Goal: Obtain resource: Obtain resource

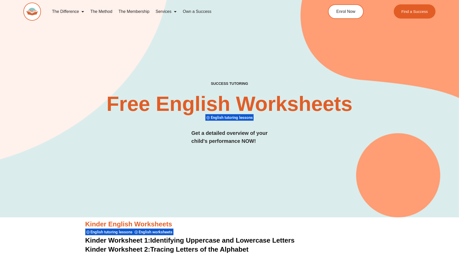
click at [237, 163] on div "SUCCESS TUTORING​ Free English Worksheets​ English tutoring lessons Get a detai…" at bounding box center [229, 99] width 412 height 235
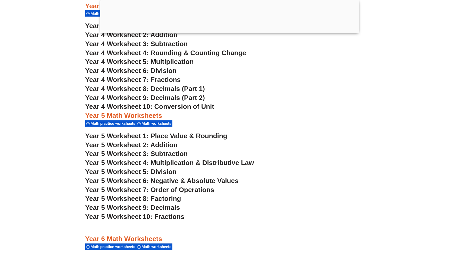
scroll to position [902, 0]
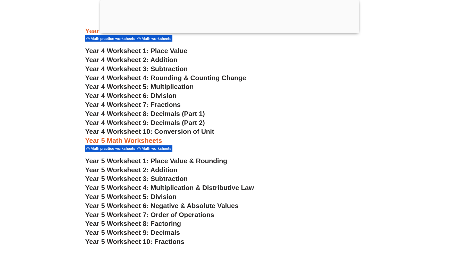
scroll to position [870, 0]
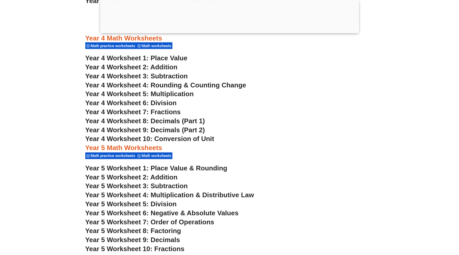
click at [168, 76] on span "Year 4 Worksheet 3: Subtraction" at bounding box center [136, 76] width 103 height 8
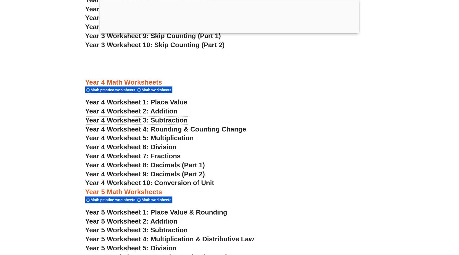
scroll to position [838, 0]
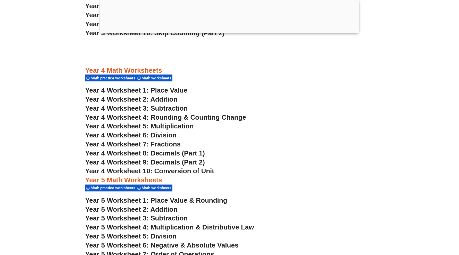
click at [170, 127] on span "Year 4 Worksheet 5: Multiplication" at bounding box center [139, 126] width 109 height 8
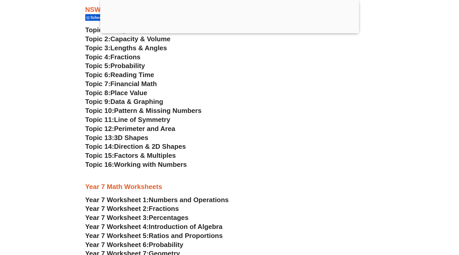
scroll to position [1224, 0]
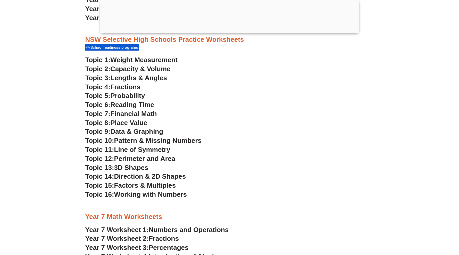
click at [132, 114] on span "Financial Math" at bounding box center [133, 114] width 46 height 8
click at [229, 81] on h3 "Topic 3: Lengths & Angles" at bounding box center [229, 78] width 289 height 9
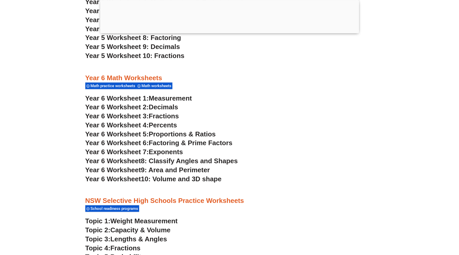
scroll to position [934, 0]
